Goal: Transaction & Acquisition: Purchase product/service

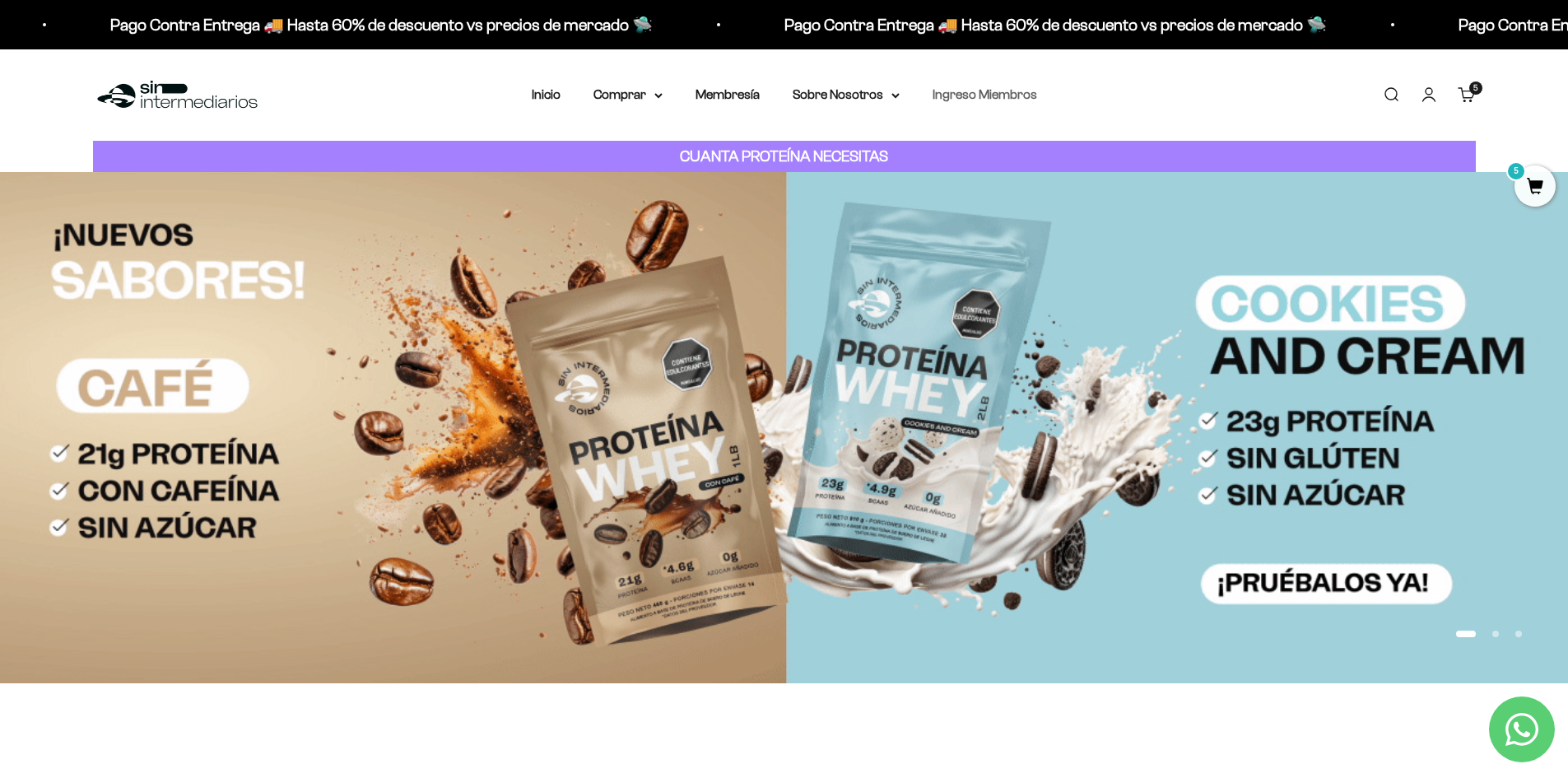
click at [1001, 99] on link "Ingreso Miembros" at bounding box center [985, 94] width 105 height 14
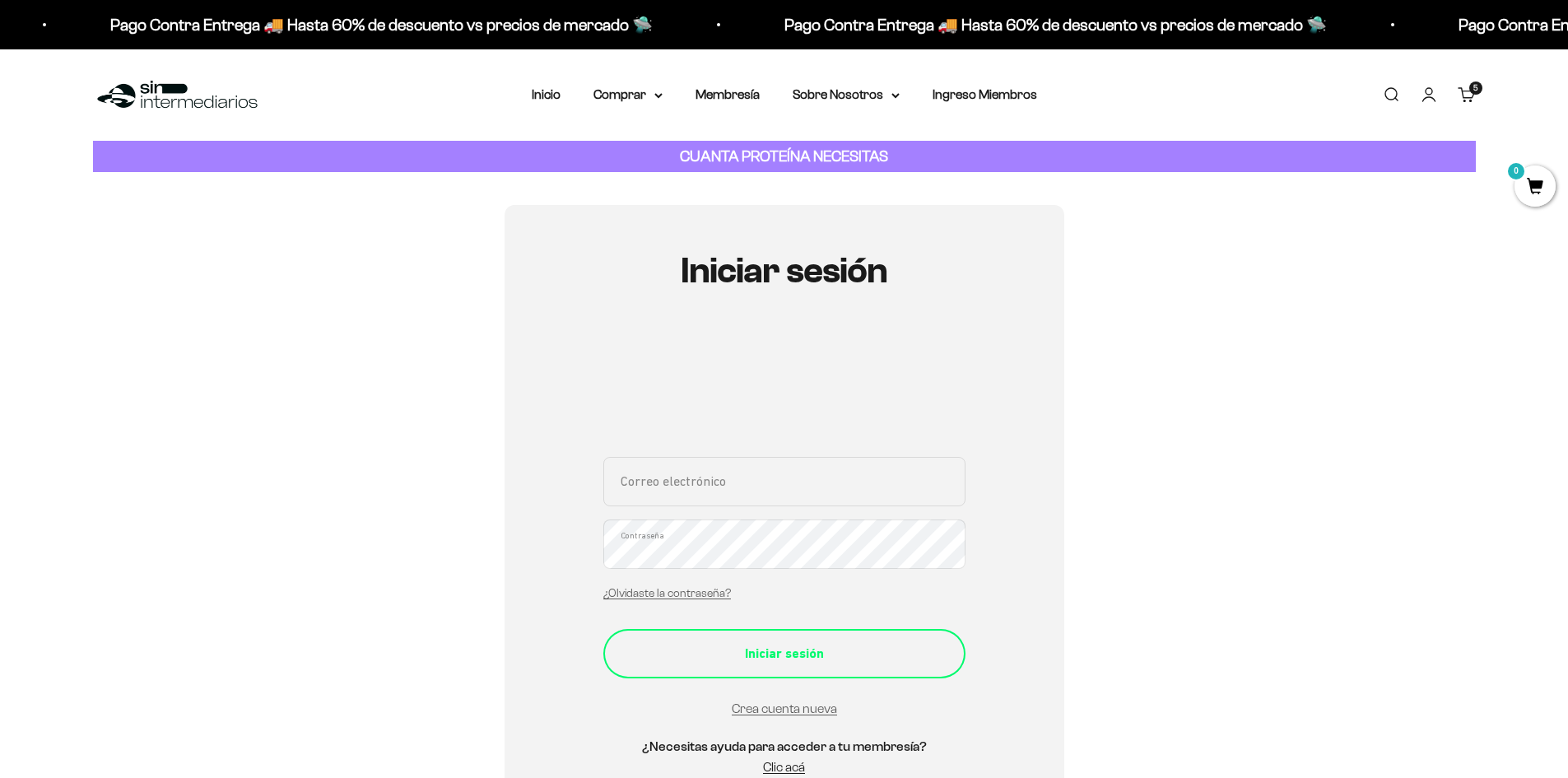
type input "[EMAIL_ADDRESS][DOMAIN_NAME]"
click at [739, 652] on div "Iniciar sesión" at bounding box center [784, 653] width 296 height 22
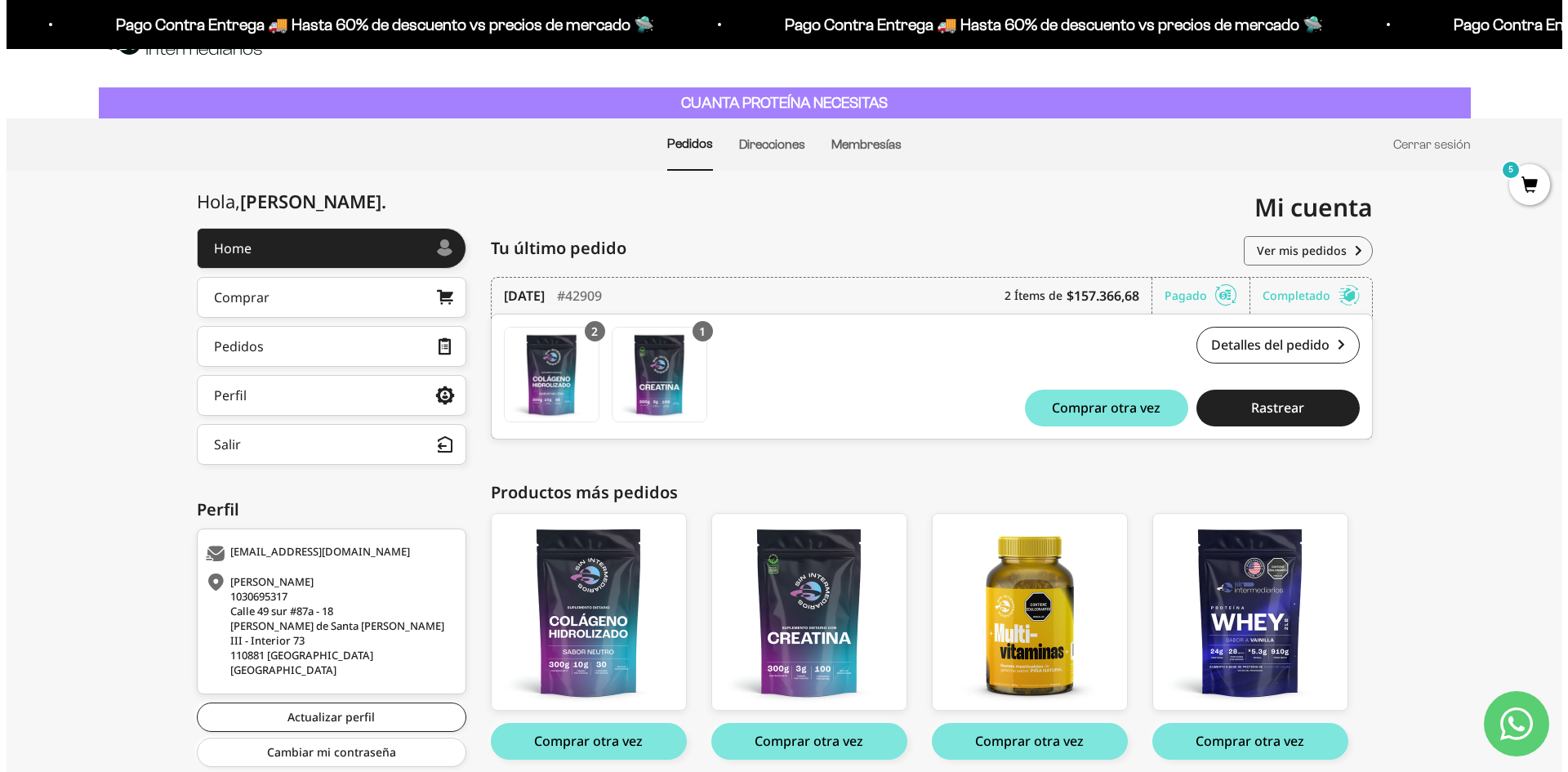
scroll to position [82, 0]
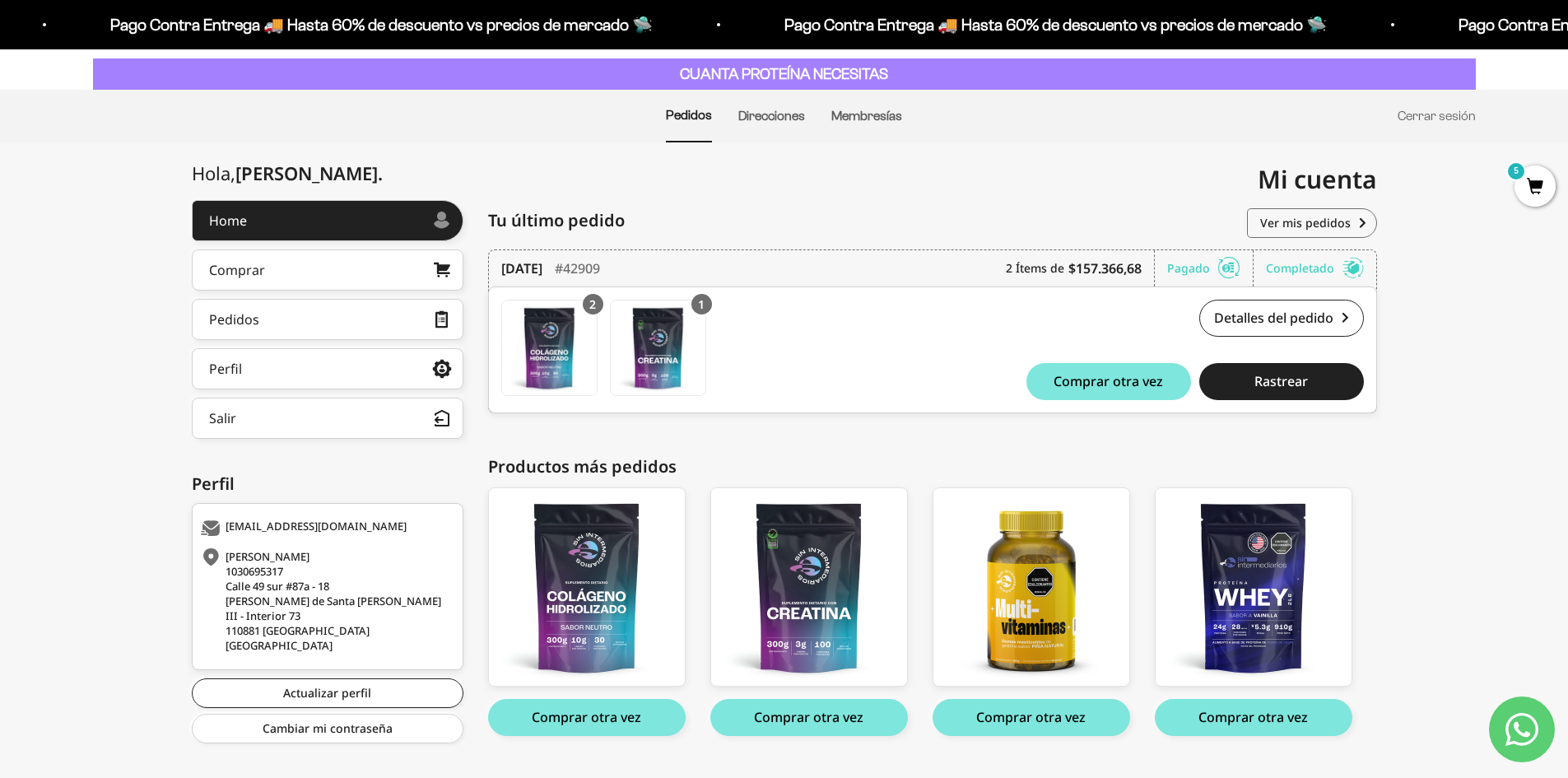
click at [1513, 187] on div "Home Comprar Pedidos Perfil Salir Mi cuenta Home > Mi cuenta > Home Mi cuenta k…" at bounding box center [784, 478] width 1568 height 672
click at [1531, 187] on span "5" at bounding box center [1535, 185] width 41 height 41
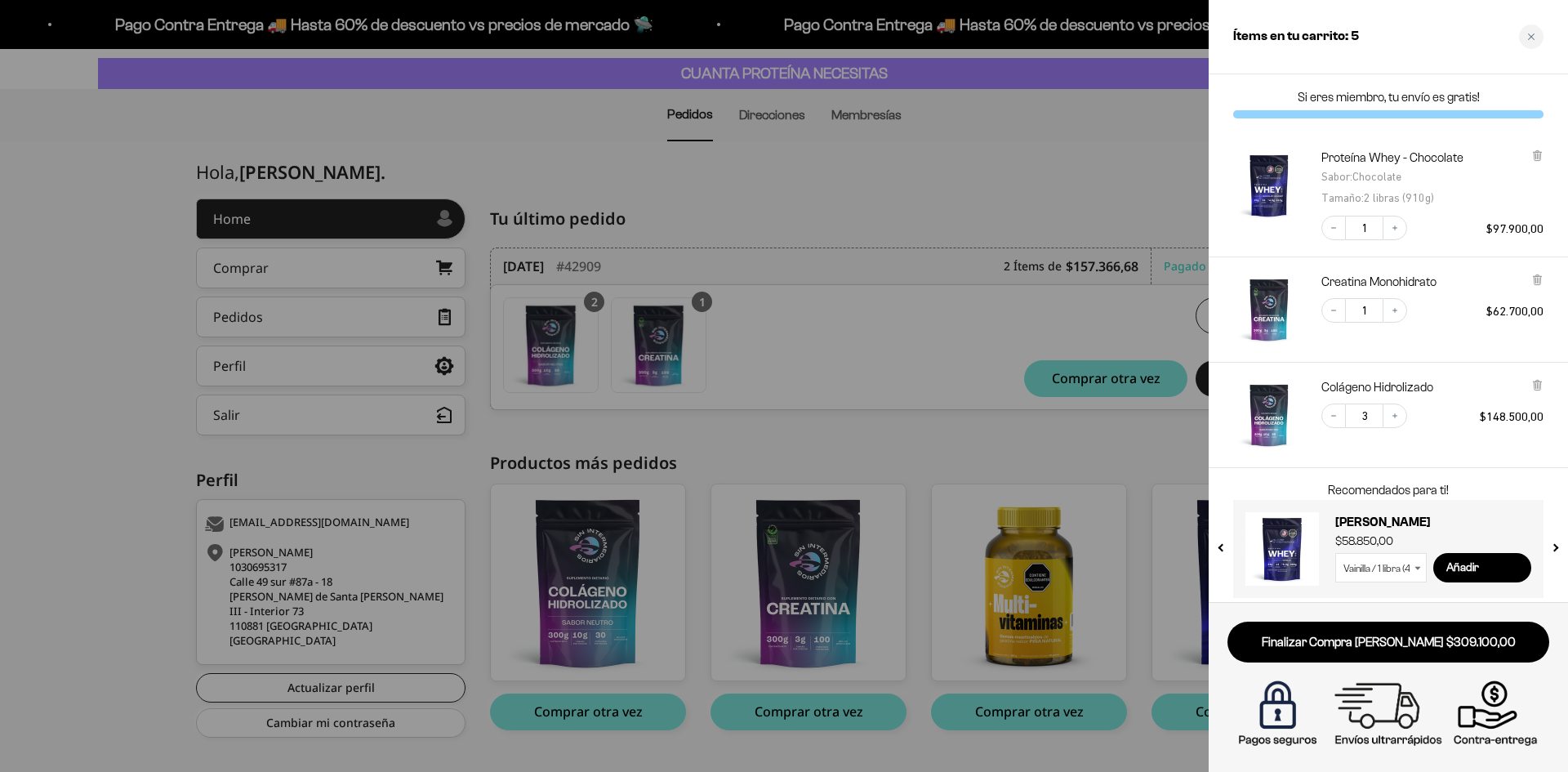
click at [1099, 179] on div at bounding box center [784, 386] width 1568 height 772
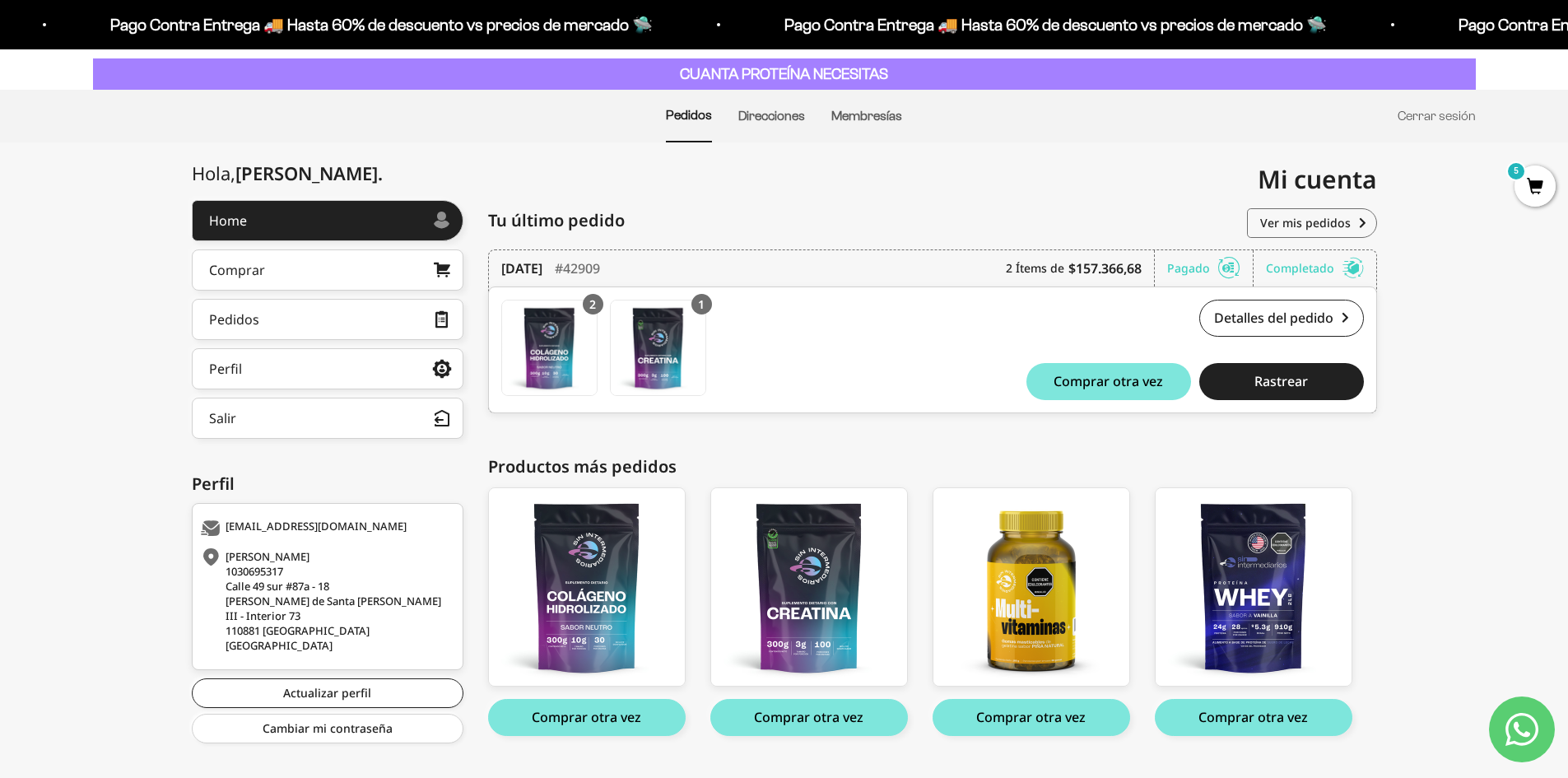
click at [1538, 187] on span "5" at bounding box center [1535, 185] width 41 height 41
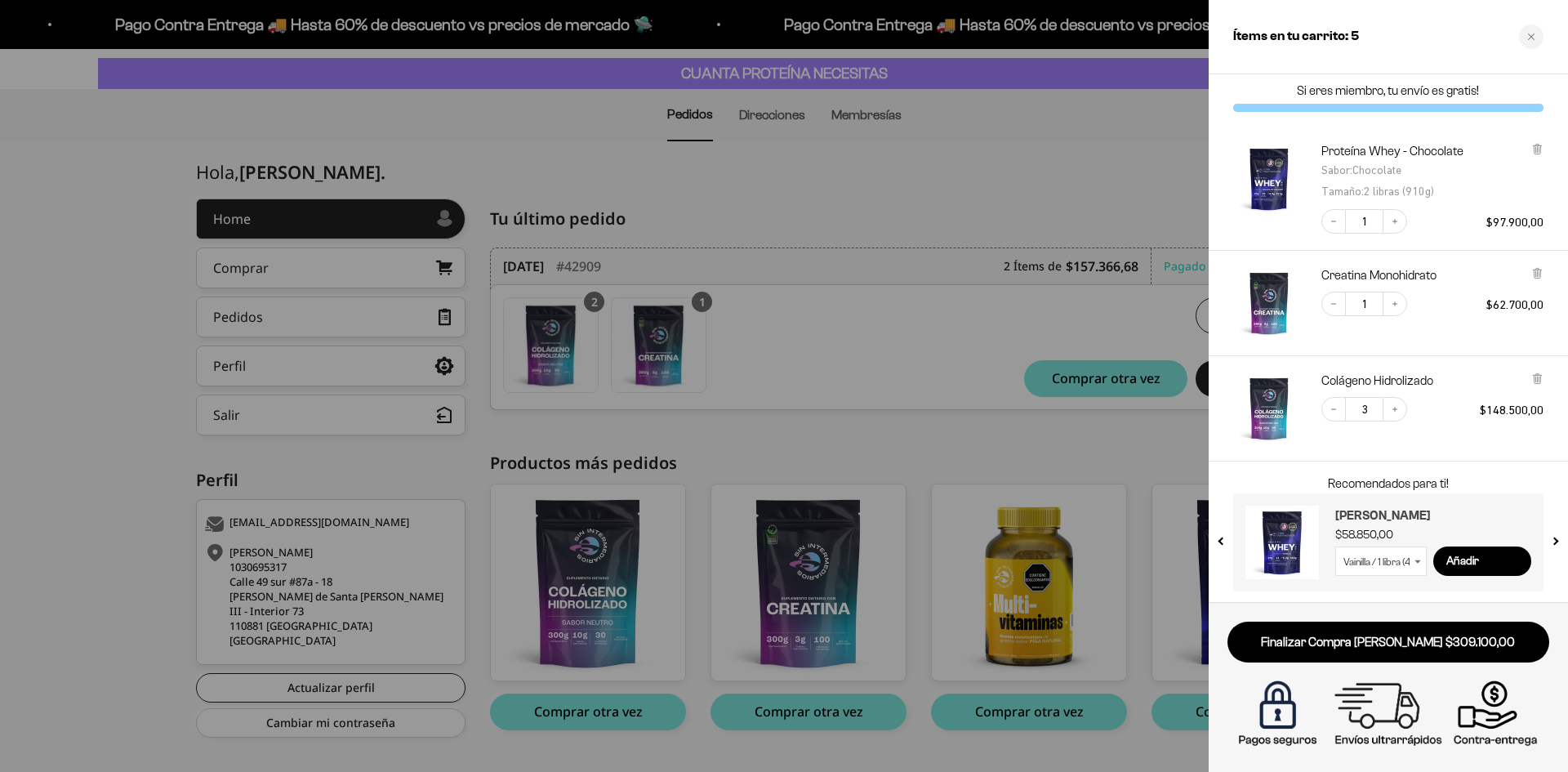
scroll to position [8, 0]
click at [1396, 409] on icon "Increase quantity" at bounding box center [1395, 407] width 10 height 10
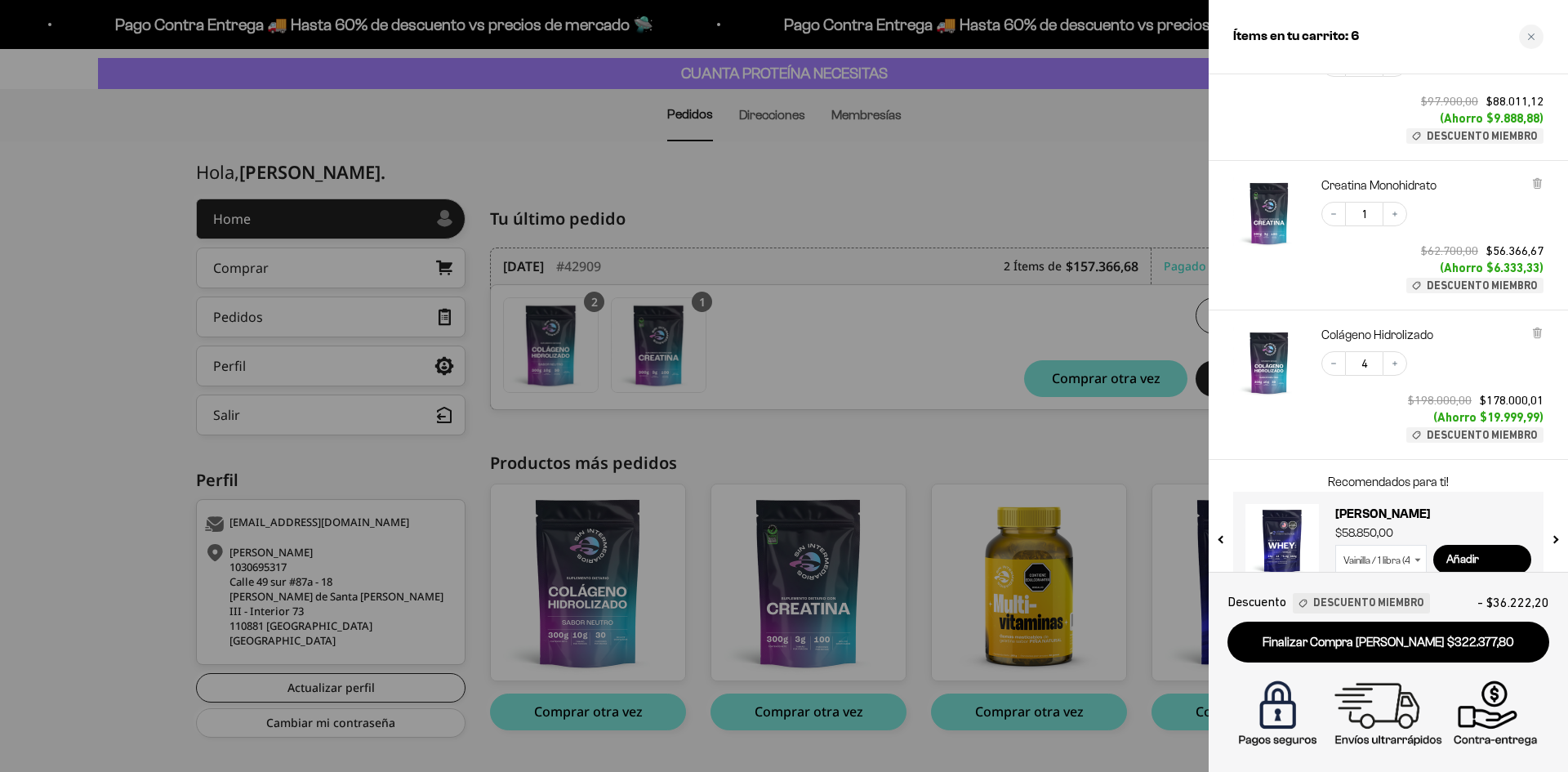
scroll to position [194, 0]
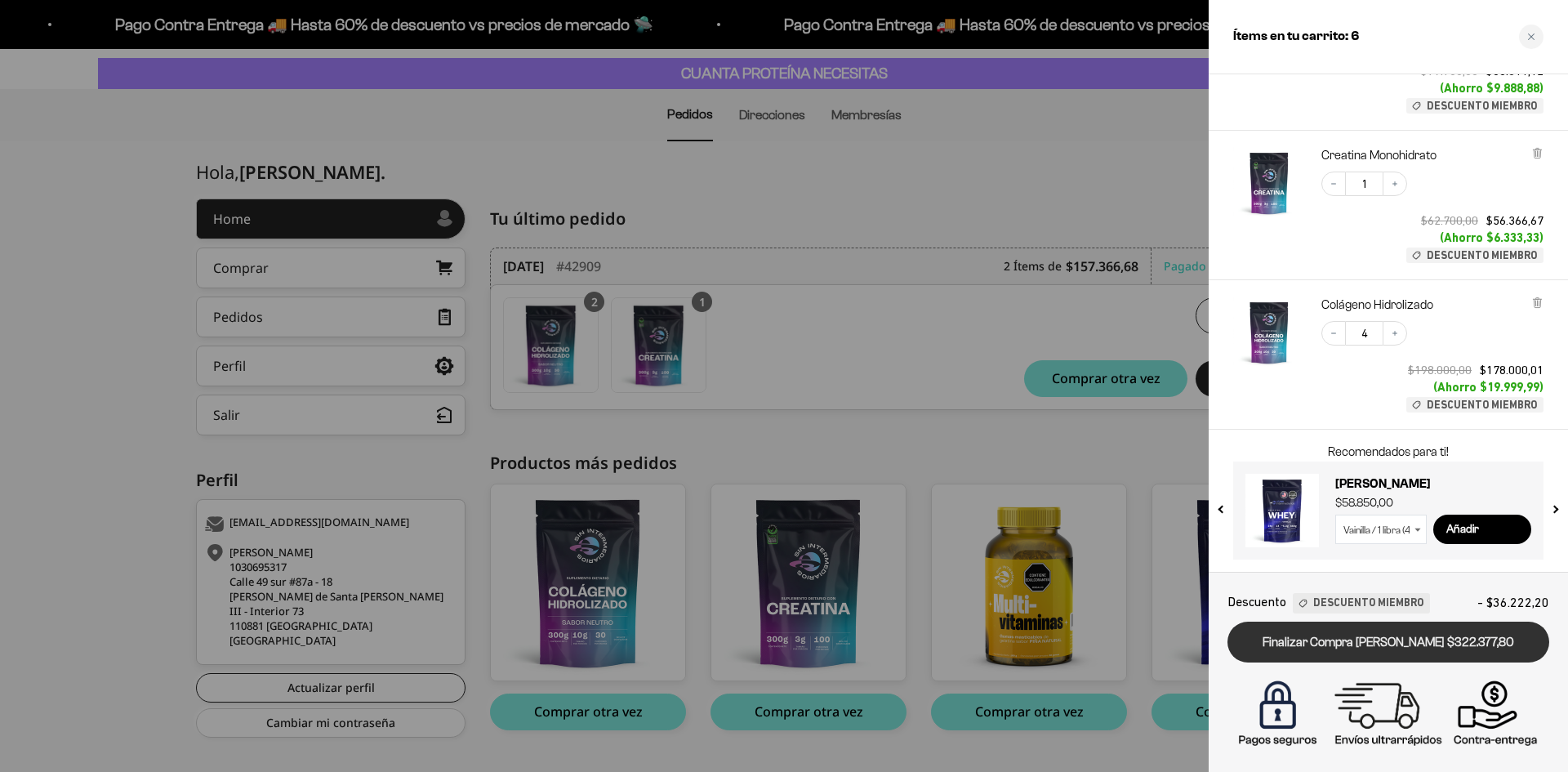
click at [1362, 650] on link "Finalizar Compra Segura $322.377,80" at bounding box center [1388, 642] width 322 height 41
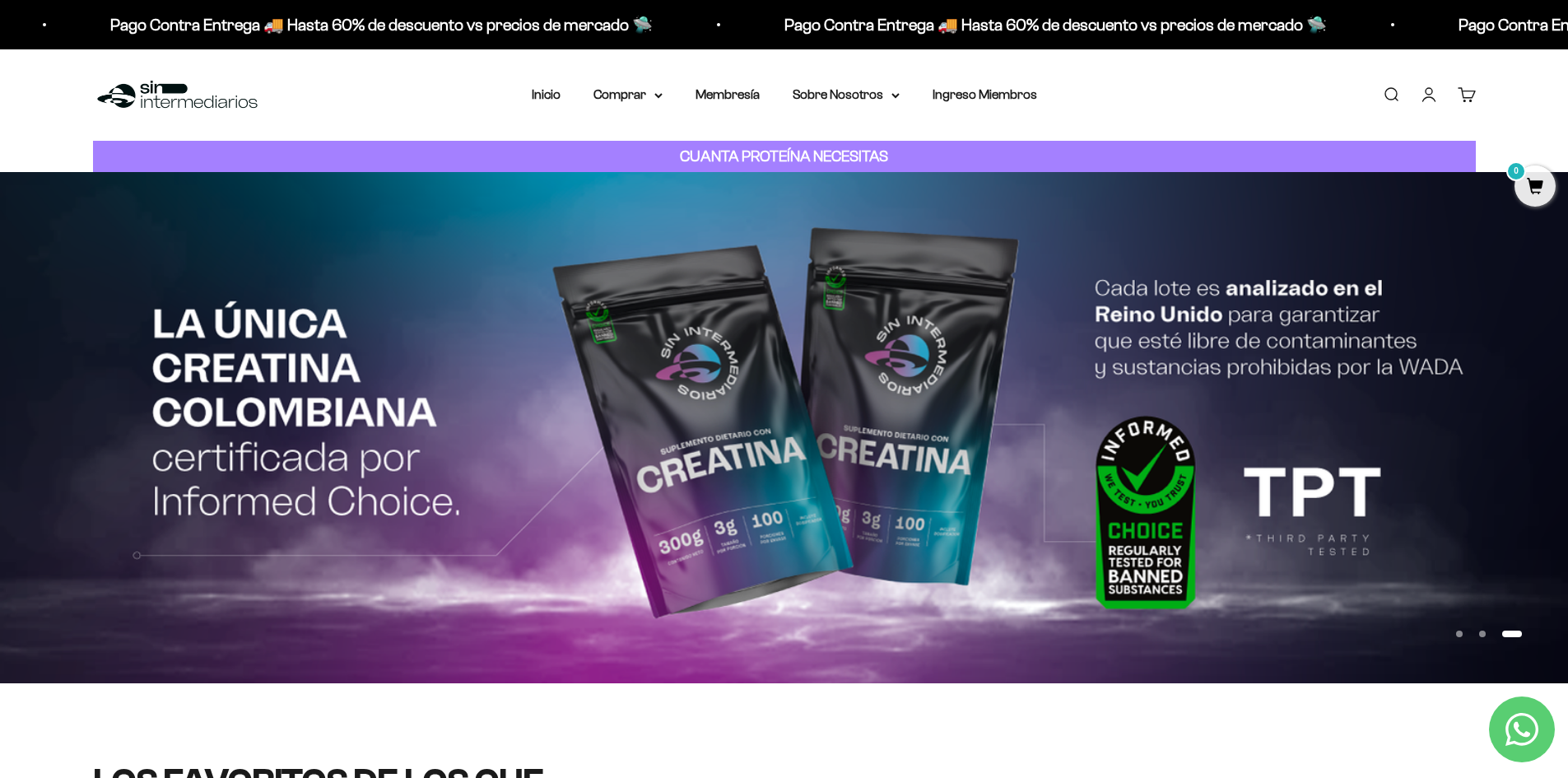
click at [318, 106] on div "Menú [GEOGRAPHIC_DATA] Inicio Comprar Proteínas Ver Todos Whey Iso Vegan Pancak…" at bounding box center [784, 95] width 1568 height 91
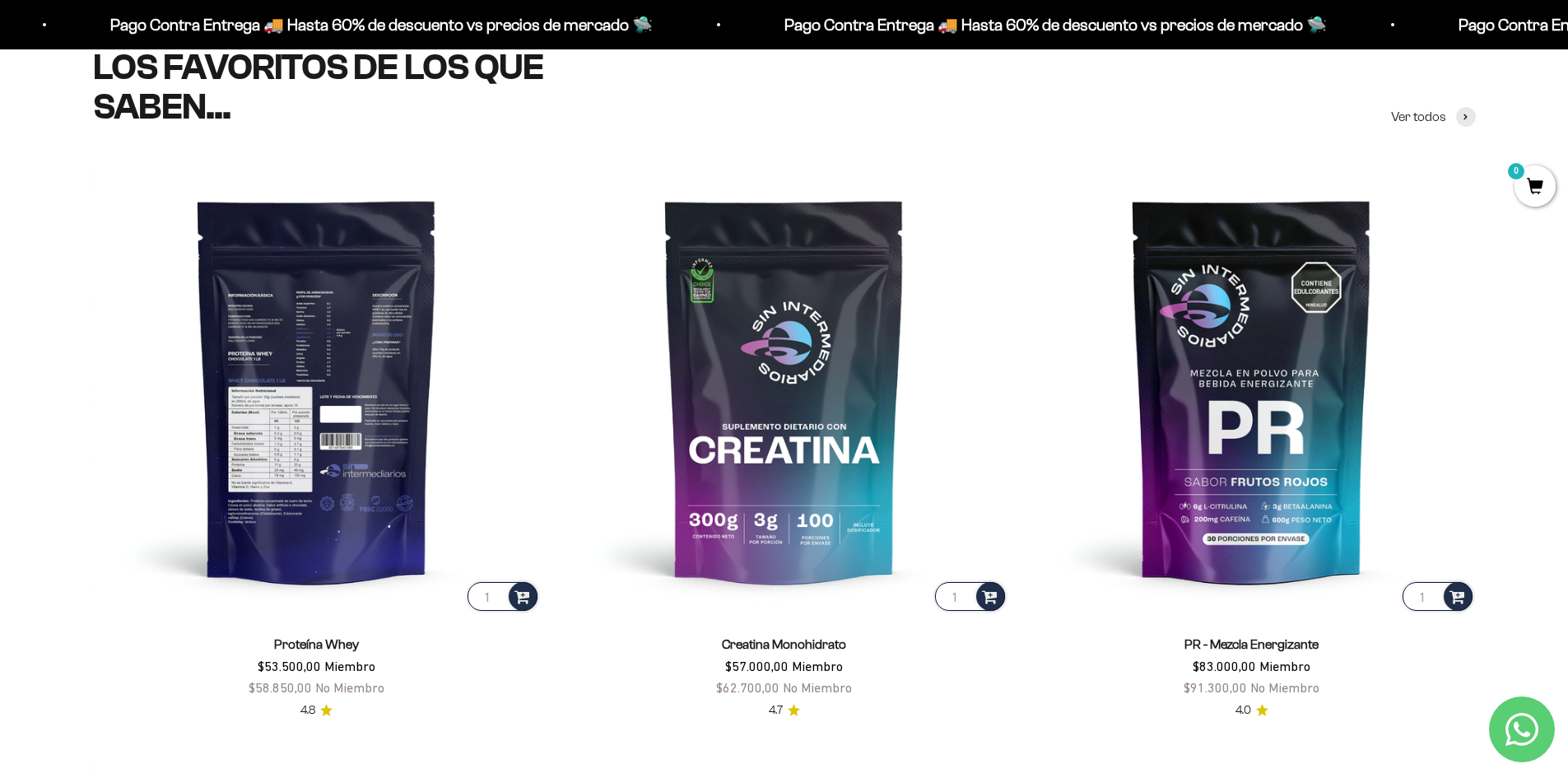
scroll to position [823, 0]
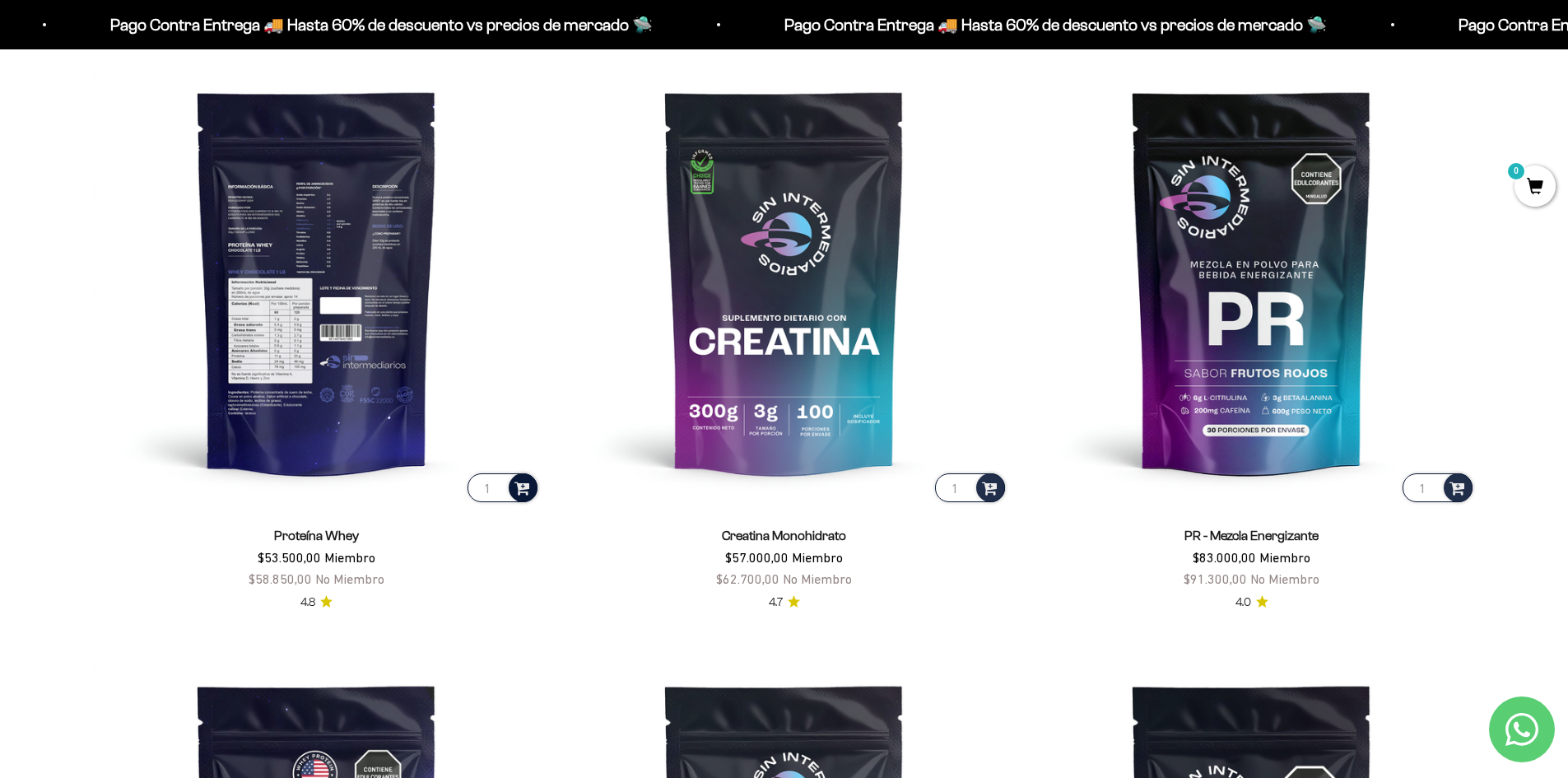
click at [515, 496] on span at bounding box center [522, 486] width 16 height 19
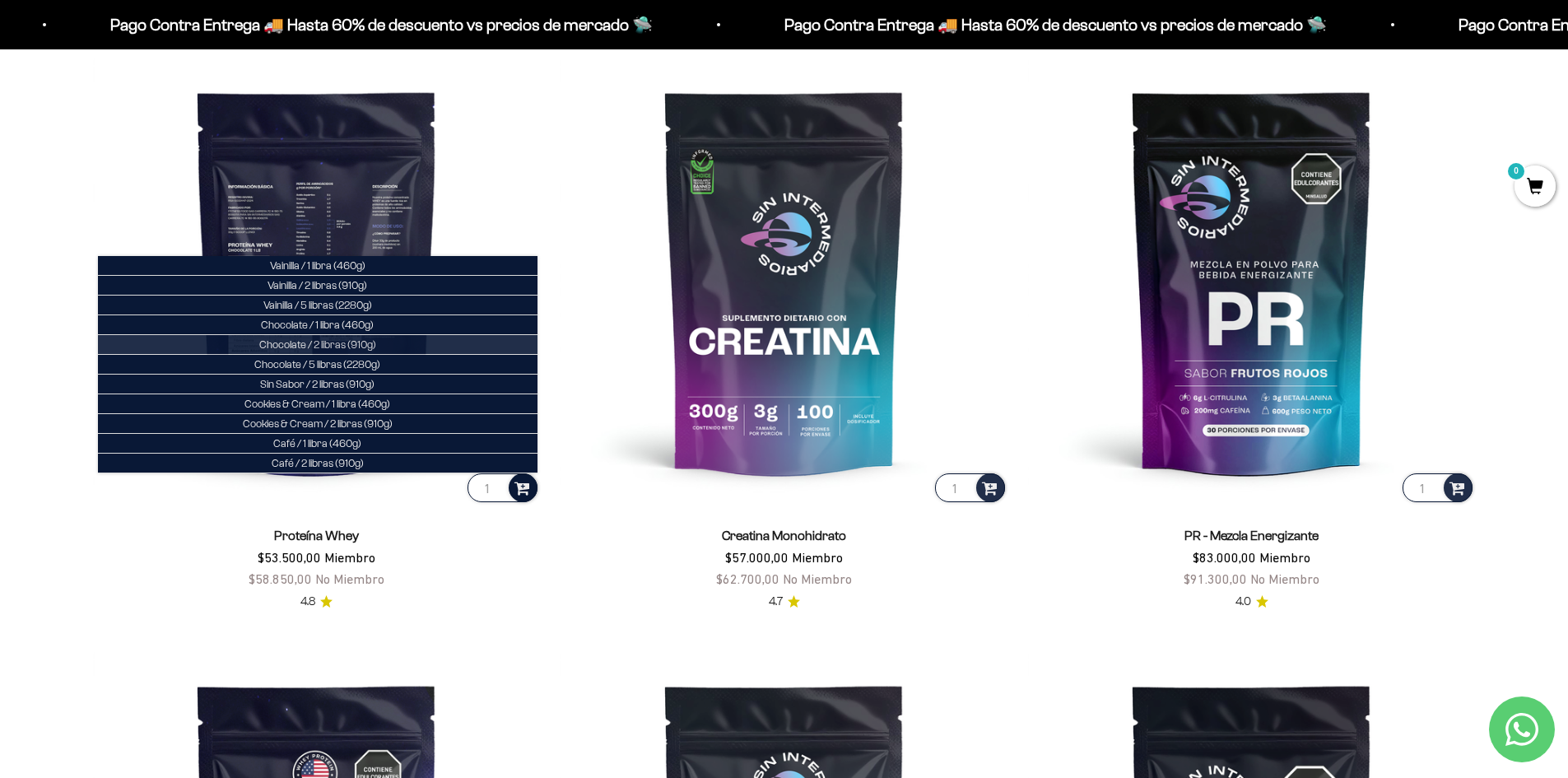
click at [387, 343] on li "Chocolate / 2 libras (910g)" at bounding box center [318, 345] width 440 height 20
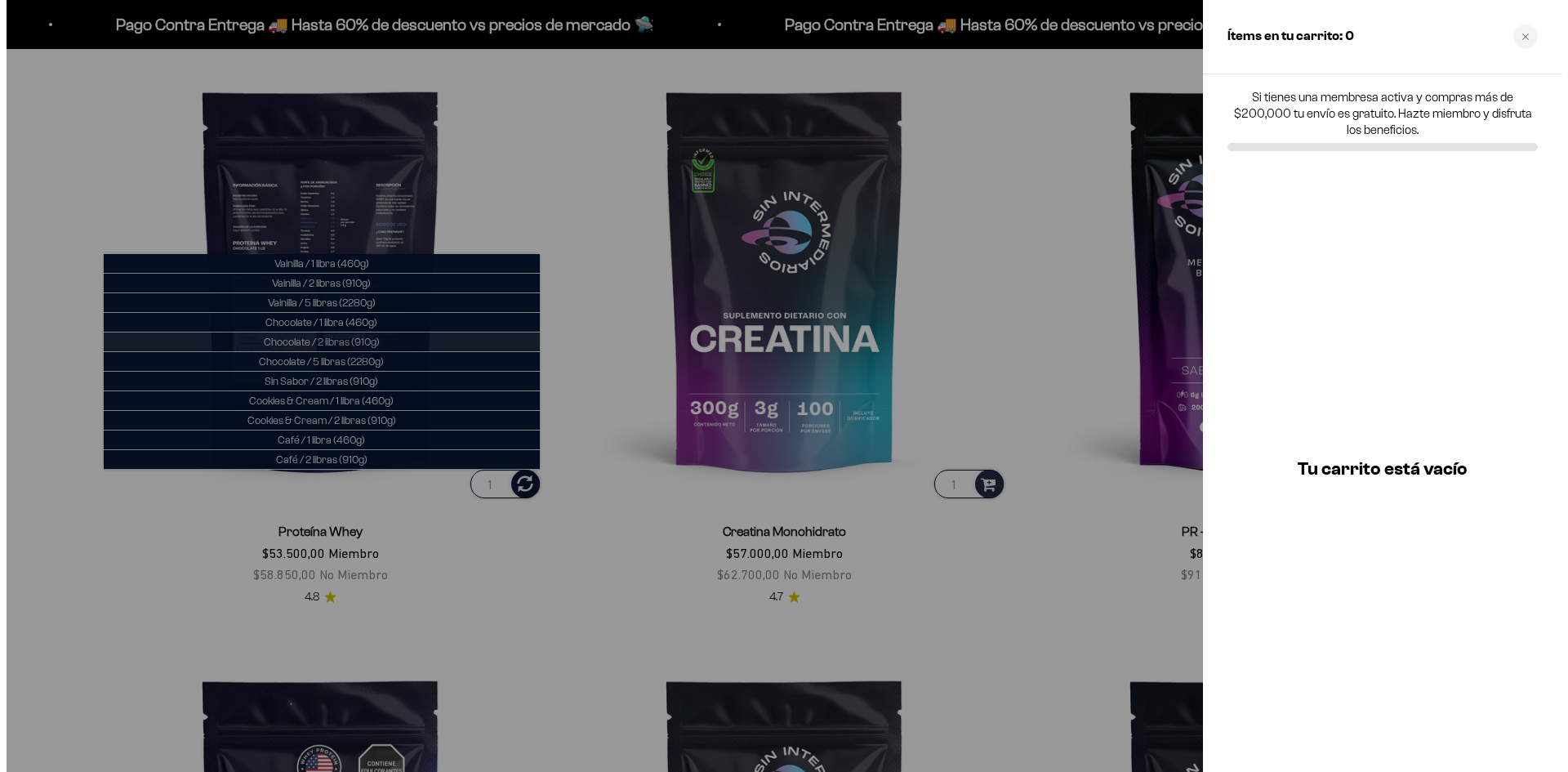
scroll to position [821, 0]
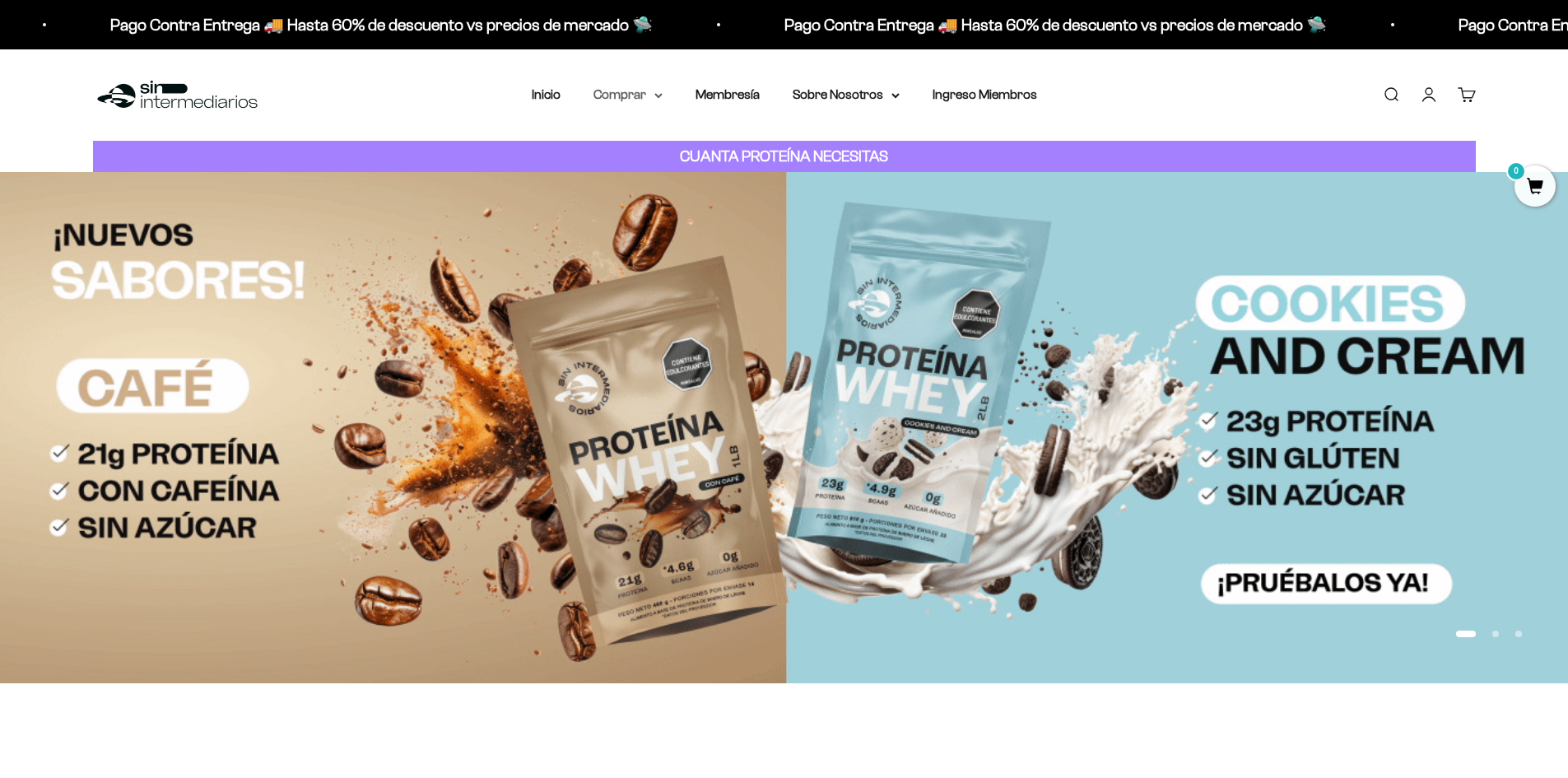
click at [640, 99] on summary "Comprar" at bounding box center [628, 95] width 69 height 22
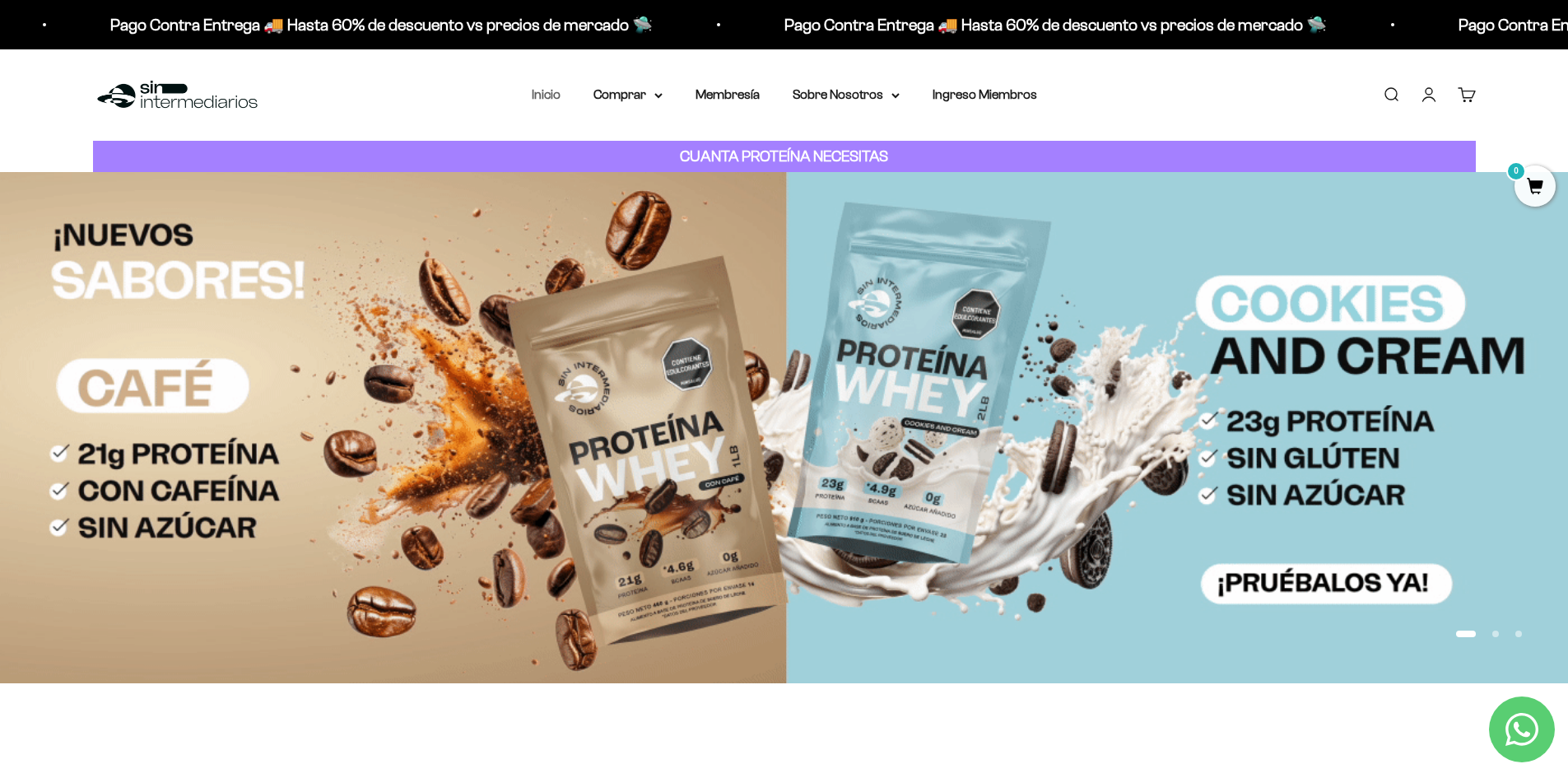
click at [543, 91] on link "Inicio" at bounding box center [546, 94] width 29 height 14
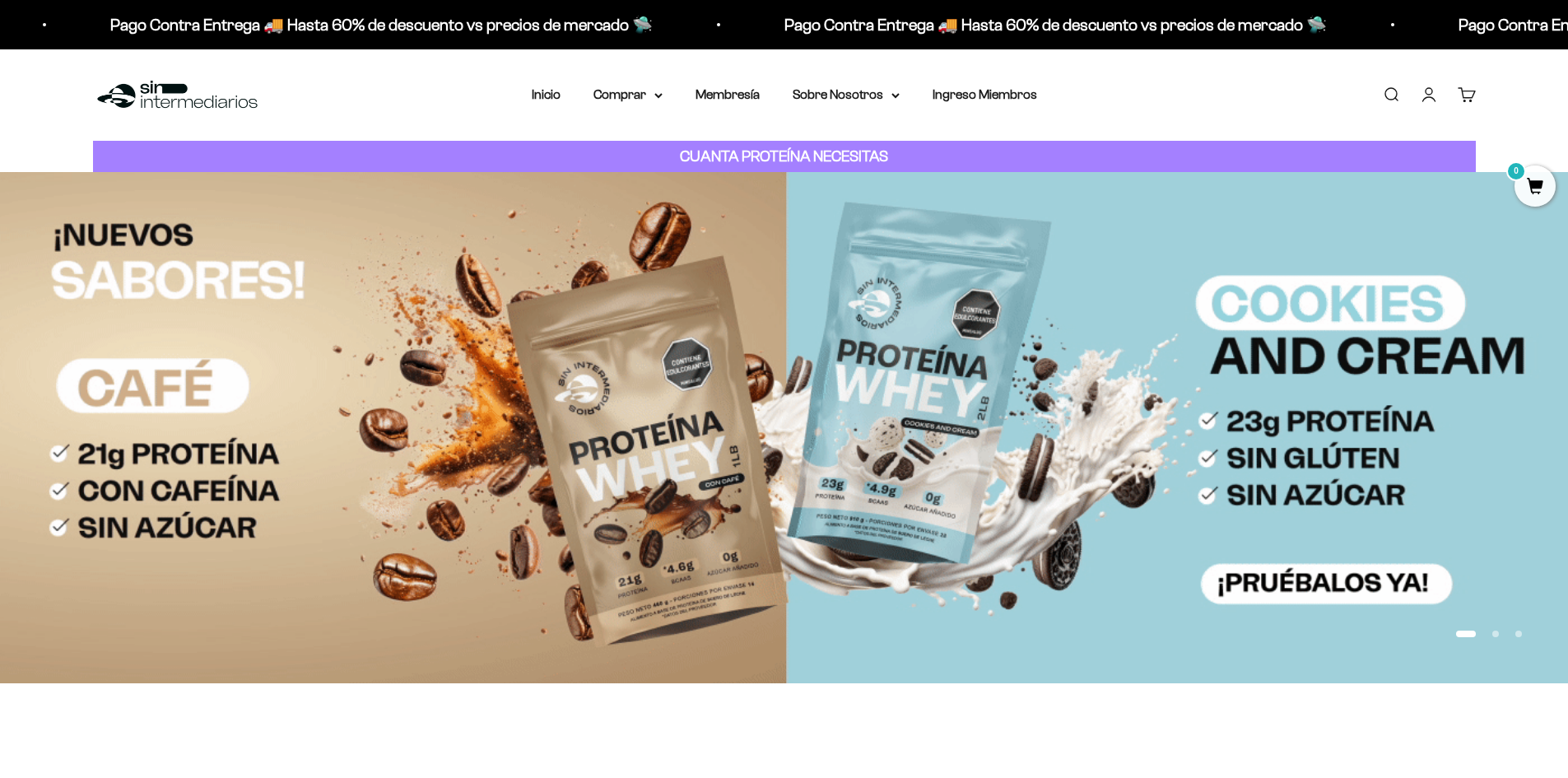
click at [1427, 104] on link "Cuenta" at bounding box center [1429, 95] width 18 height 18
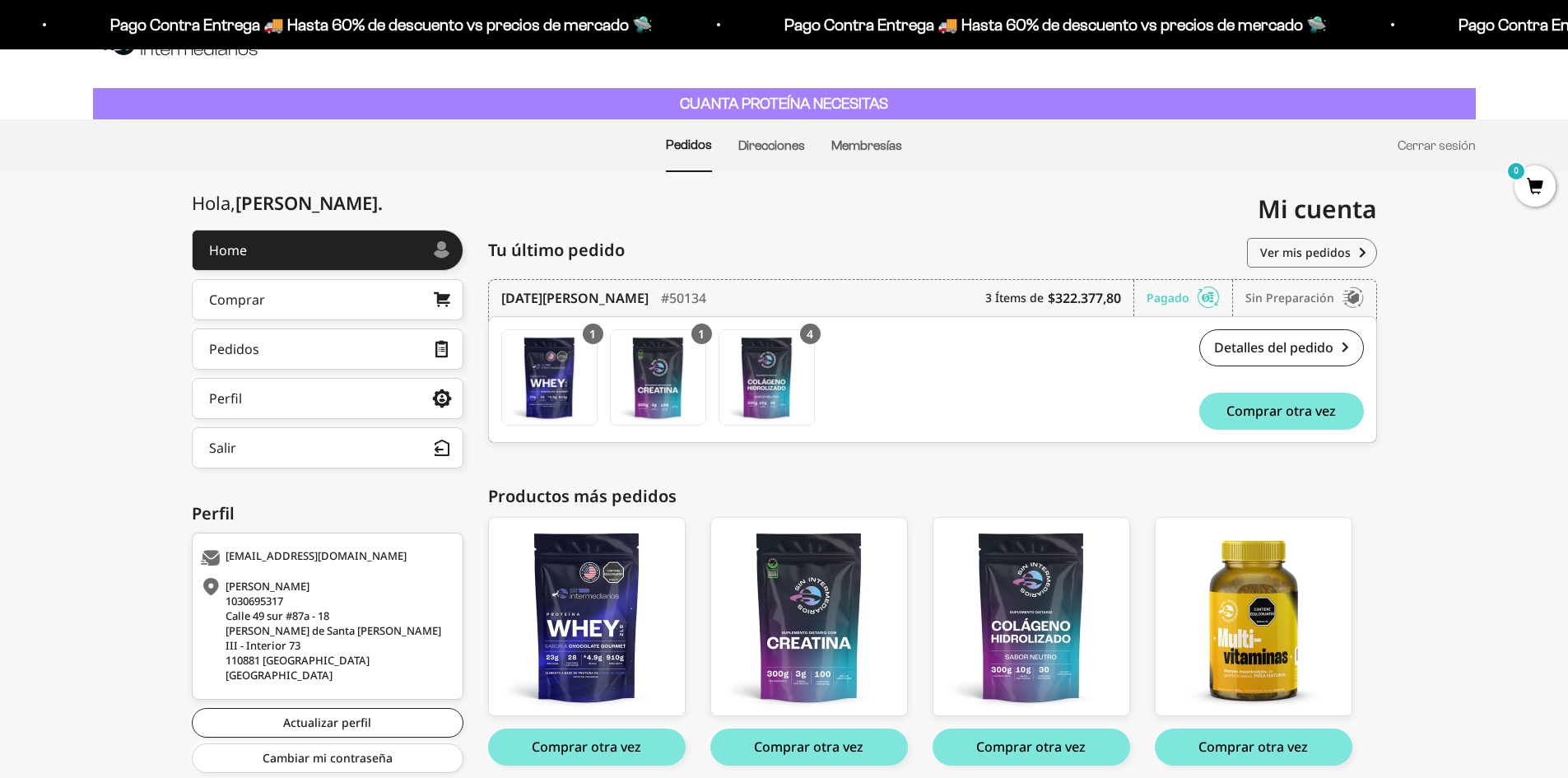
scroll to position [119, 0]
